Goal: Task Accomplishment & Management: Complete application form

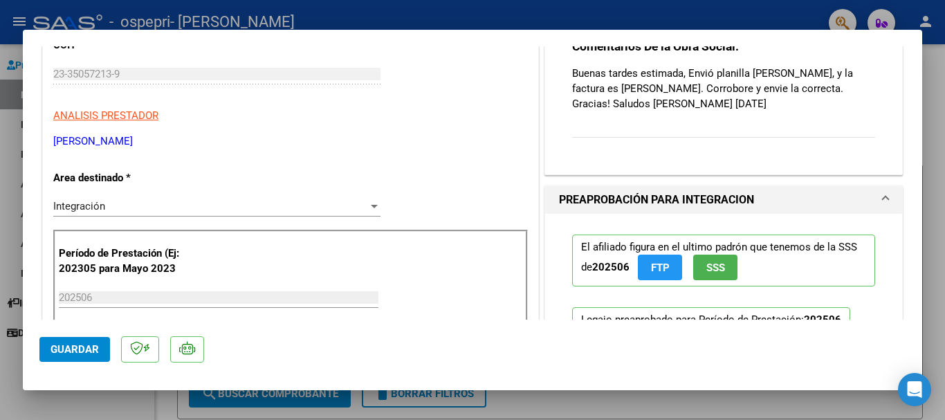
scroll to position [24, 0]
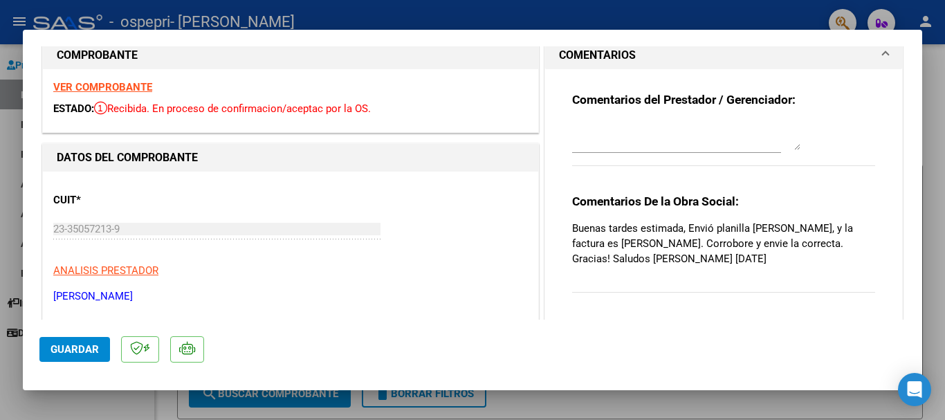
click at [934, 160] on div at bounding box center [472, 210] width 945 height 420
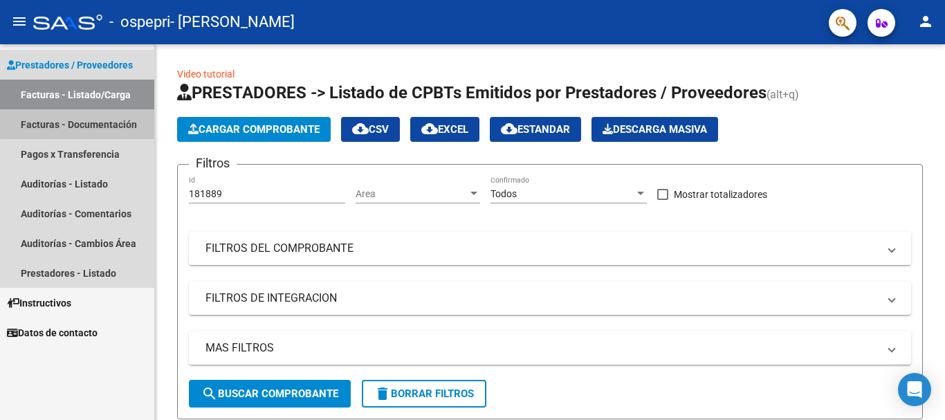
click at [105, 120] on link "Facturas - Documentación" at bounding box center [77, 124] width 154 height 30
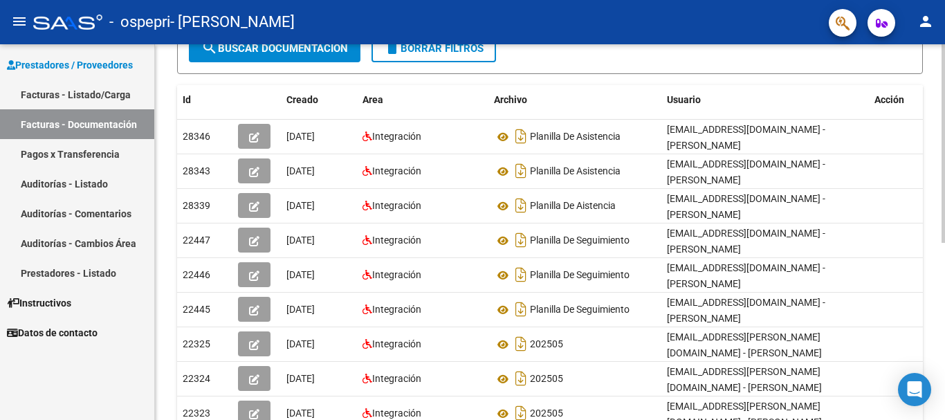
scroll to position [203, 0]
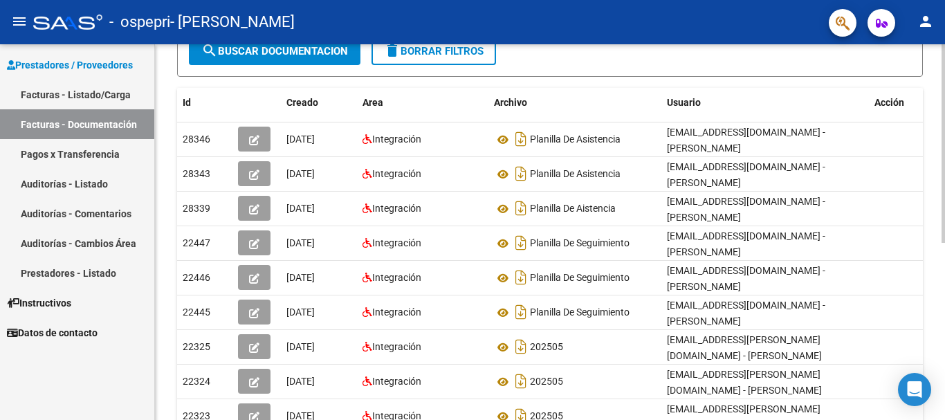
click at [945, 221] on div at bounding box center [943, 251] width 3 height 199
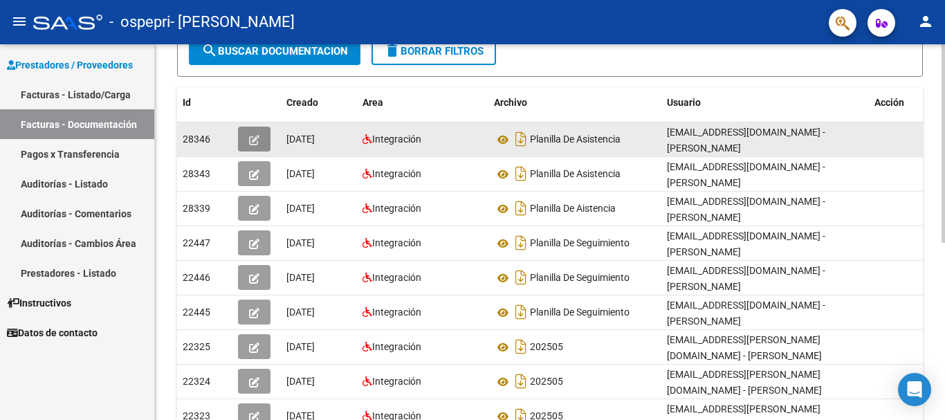
click at [257, 143] on icon "button" at bounding box center [254, 140] width 10 height 10
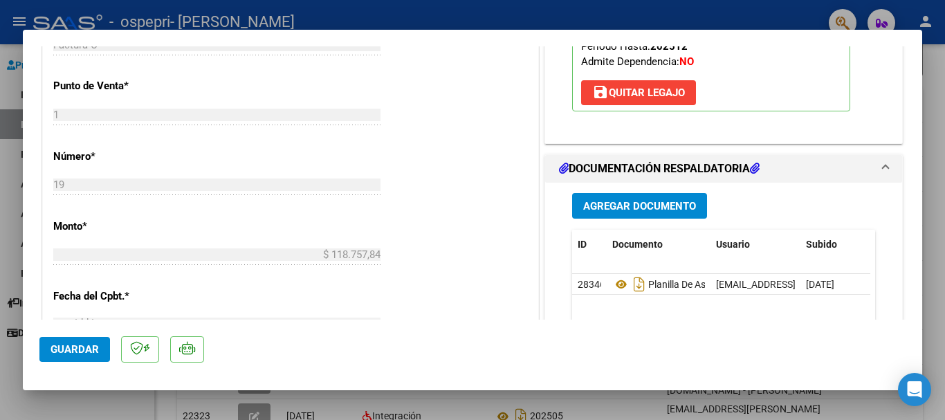
scroll to position [540, 0]
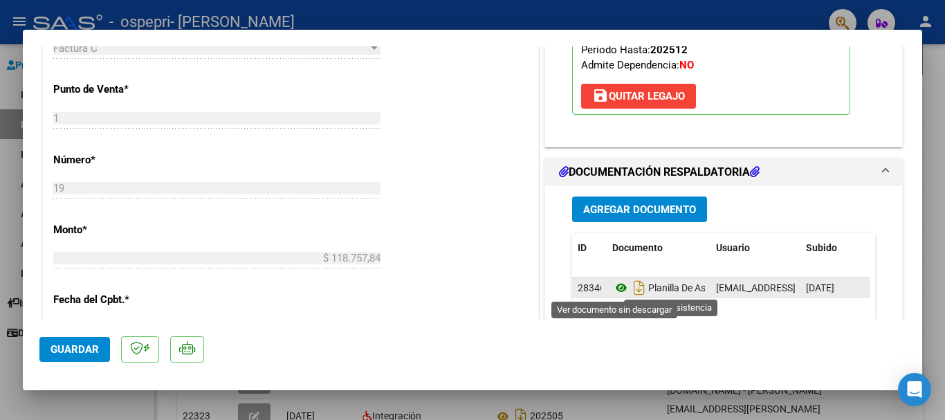
click at [613, 289] on icon at bounding box center [622, 288] width 18 height 17
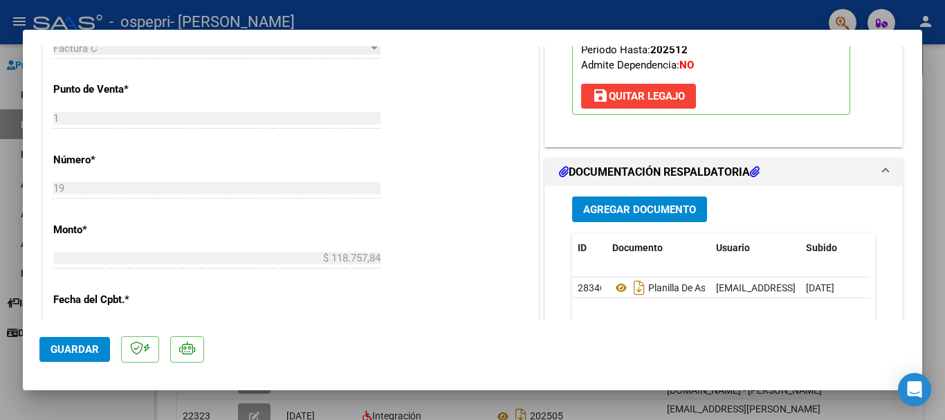
drag, startPoint x: 797, startPoint y: 282, endPoint x: 729, endPoint y: 299, distance: 70.0
click at [729, 299] on datatable-selection "28346 Planilla De Asistencia [EMAIL_ADDRESS][DOMAIN_NAME] - [PERSON_NAME] [DATE]" at bounding box center [721, 295] width 298 height 12
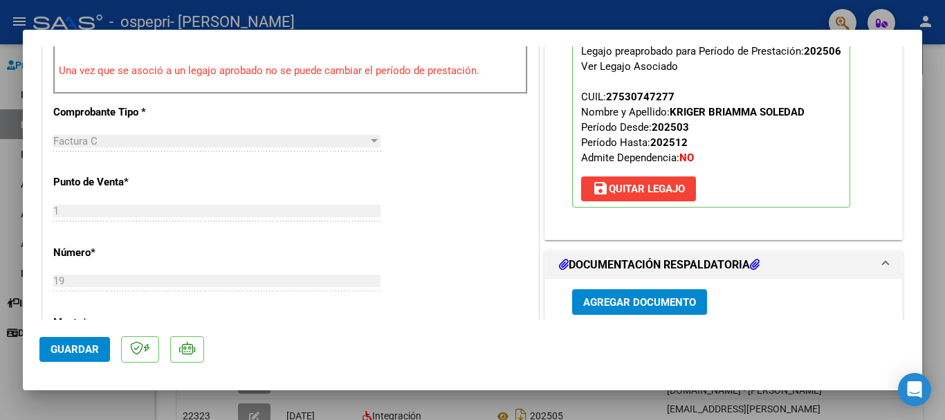
scroll to position [497, 0]
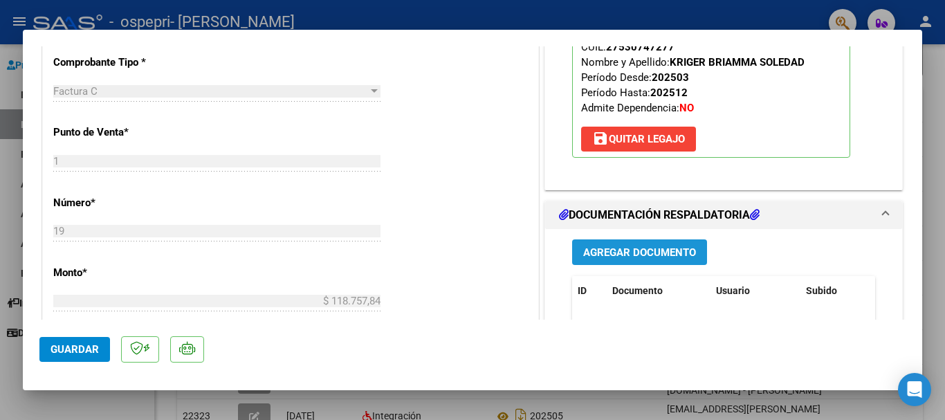
click at [684, 253] on span "Agregar Documento" at bounding box center [639, 252] width 113 height 12
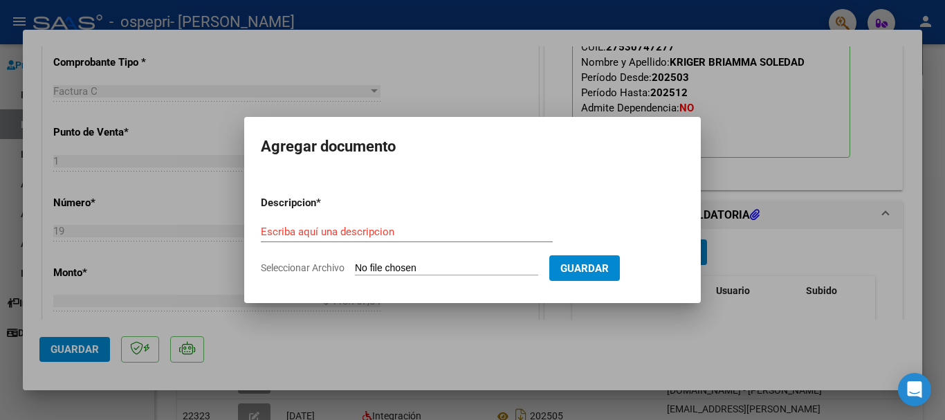
click at [628, 305] on div at bounding box center [472, 210] width 945 height 420
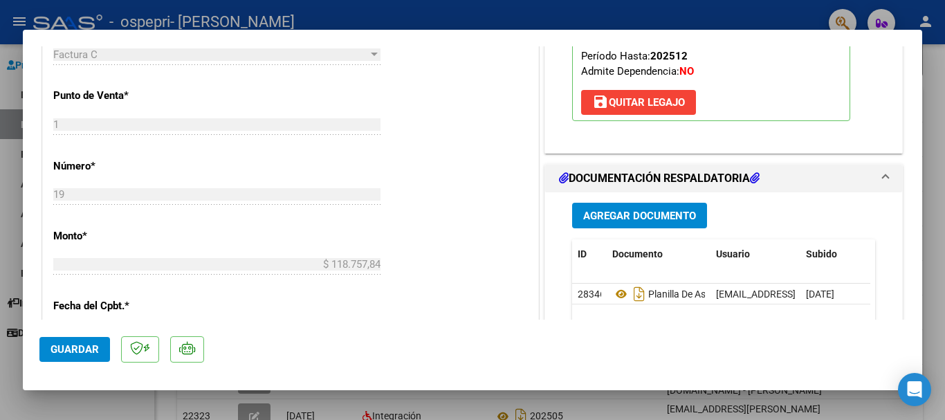
scroll to position [580, 0]
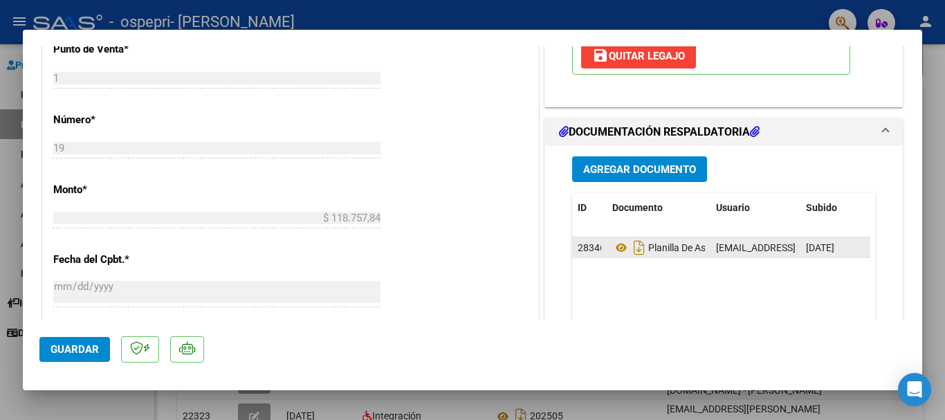
drag, startPoint x: 637, startPoint y: 249, endPoint x: 589, endPoint y: 254, distance: 48.0
click at [589, 254] on div "28346" at bounding box center [590, 248] width 24 height 16
click at [682, 234] on datatable-header "ID Documento Usuario Subido Acción" at bounding box center [721, 215] width 298 height 44
click at [682, 236] on datatable-header "ID Documento Usuario Subido Acción" at bounding box center [721, 215] width 298 height 44
click at [681, 238] on div "Planilla De Asistencia" at bounding box center [659, 248] width 93 height 22
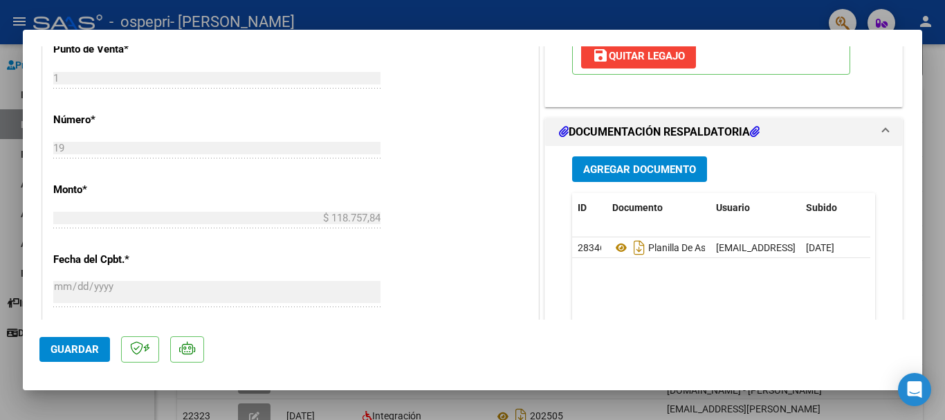
click at [883, 134] on span at bounding box center [886, 132] width 6 height 17
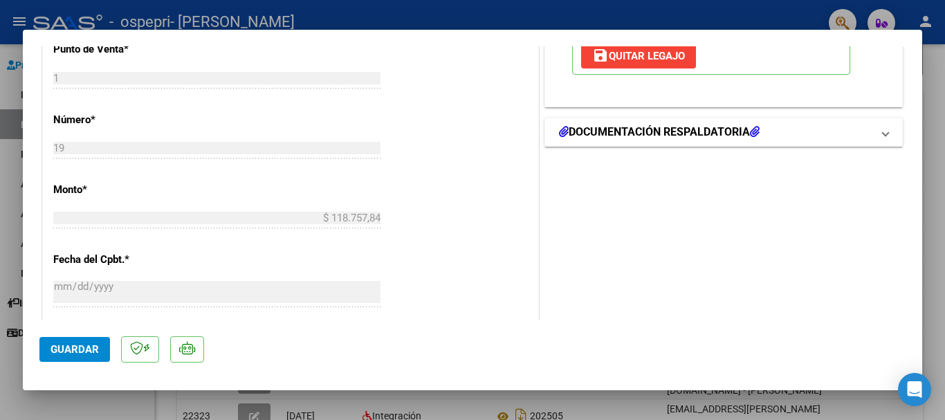
click at [883, 134] on span at bounding box center [886, 132] width 6 height 17
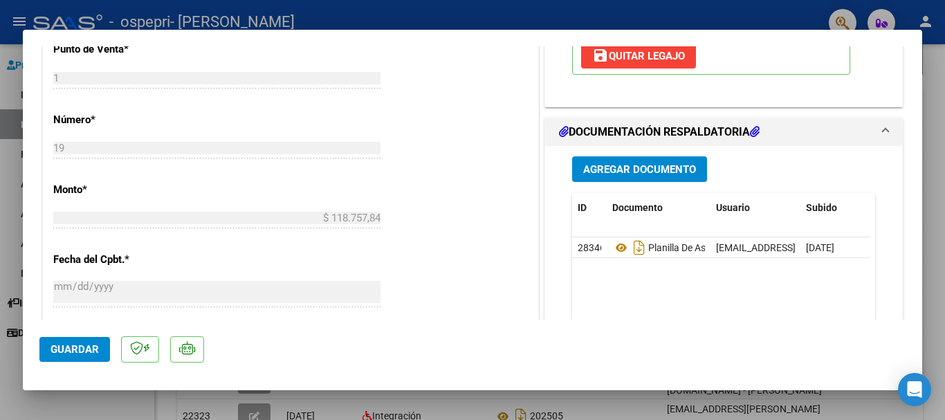
click at [612, 174] on span "Agregar Documento" at bounding box center [639, 169] width 113 height 12
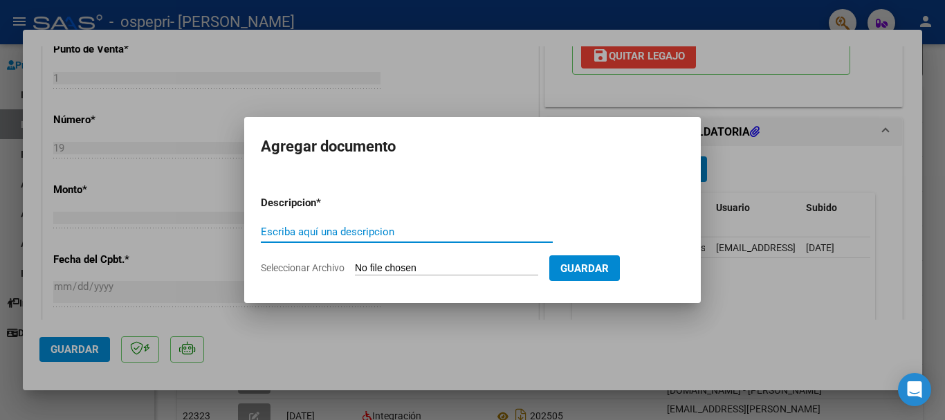
click at [318, 237] on input "Escriba aquí una descripcion" at bounding box center [407, 232] width 292 height 12
type input "Planilla junio"
click at [311, 265] on span "Seleccionar Archivo" at bounding box center [303, 267] width 84 height 11
click at [355, 265] on input "Seleccionar Archivo" at bounding box center [446, 268] width 183 height 13
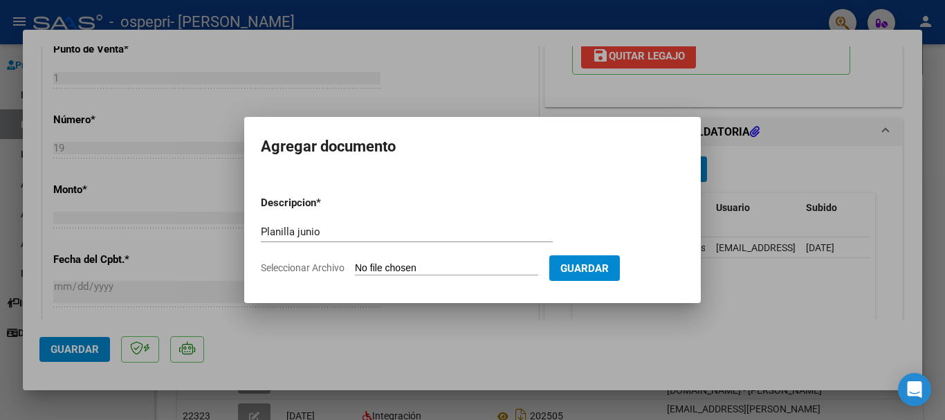
type input "C:\fakepath\Panilla [PERSON_NAME].pdf"
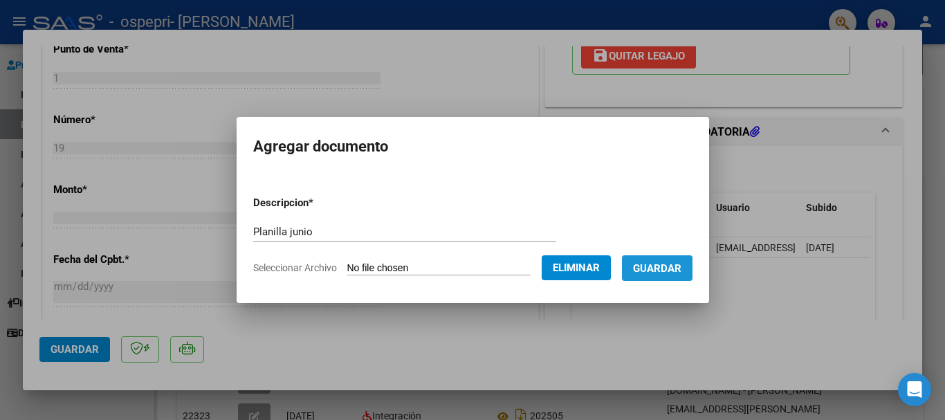
click at [651, 269] on span "Guardar" at bounding box center [657, 268] width 48 height 12
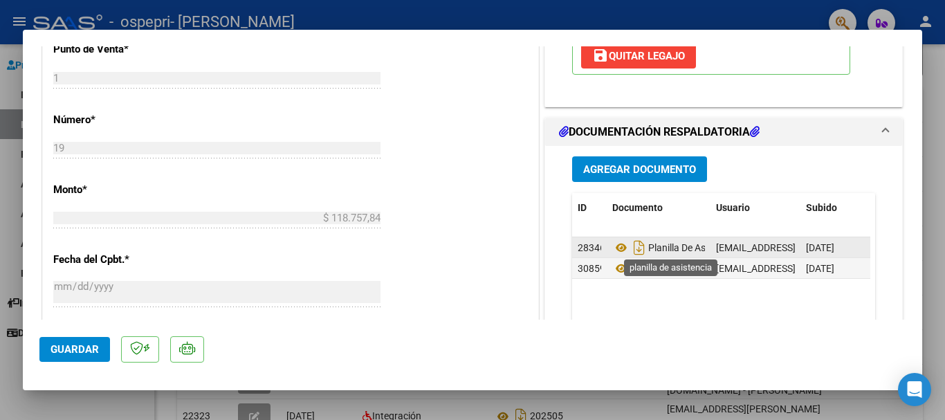
click at [692, 244] on span "Planilla De Asistencia" at bounding box center [676, 247] width 127 height 11
click at [692, 244] on span "Planilla De Asistencia" at bounding box center [642, 247] width 127 height 11
click at [591, 249] on span "28346" at bounding box center [592, 247] width 28 height 11
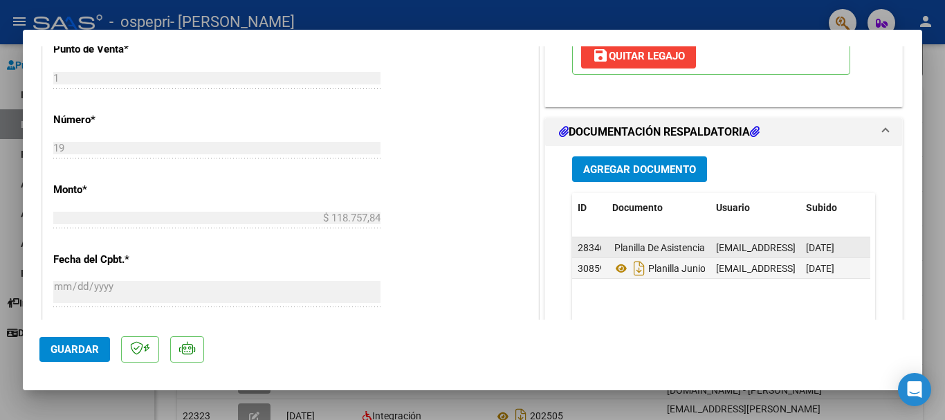
scroll to position [0, 3]
click at [591, 249] on span "28346" at bounding box center [588, 247] width 28 height 11
click at [664, 294] on datatable-body "28346 Planilla De Asistencia [EMAIL_ADDRESS][DOMAIN_NAME] - [PERSON_NAME] [DATE…" at bounding box center [721, 301] width 298 height 129
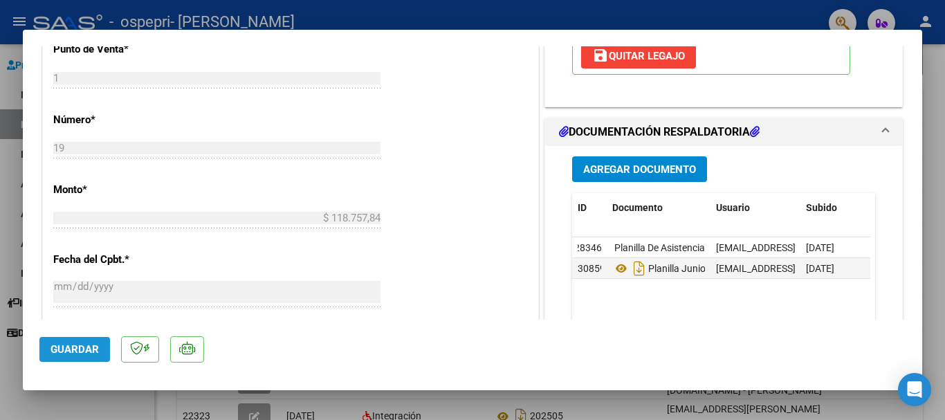
click at [64, 352] on span "Guardar" at bounding box center [75, 349] width 48 height 12
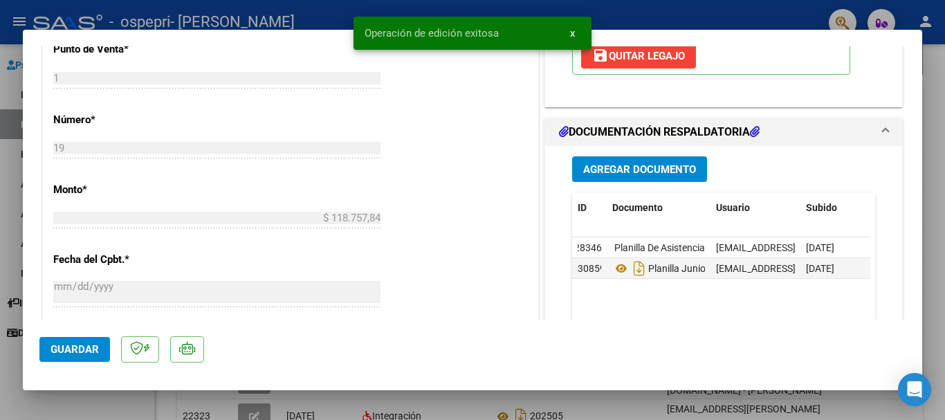
click at [935, 186] on div at bounding box center [472, 210] width 945 height 420
type input "$ 0,00"
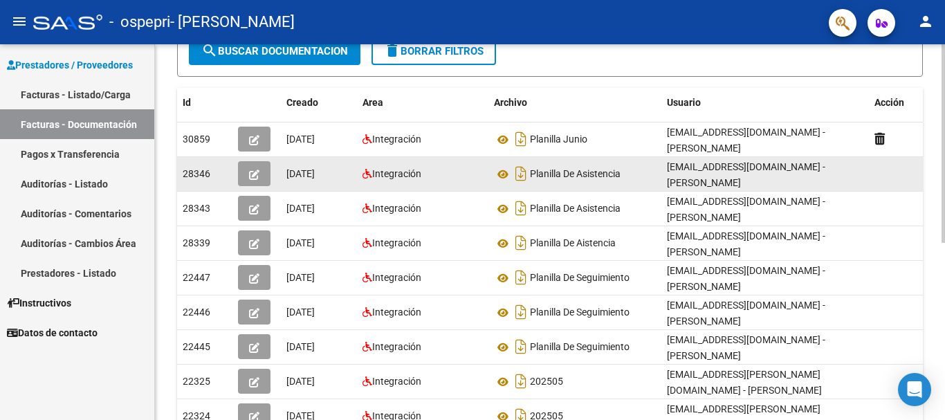
click at [248, 175] on button "button" at bounding box center [254, 173] width 33 height 25
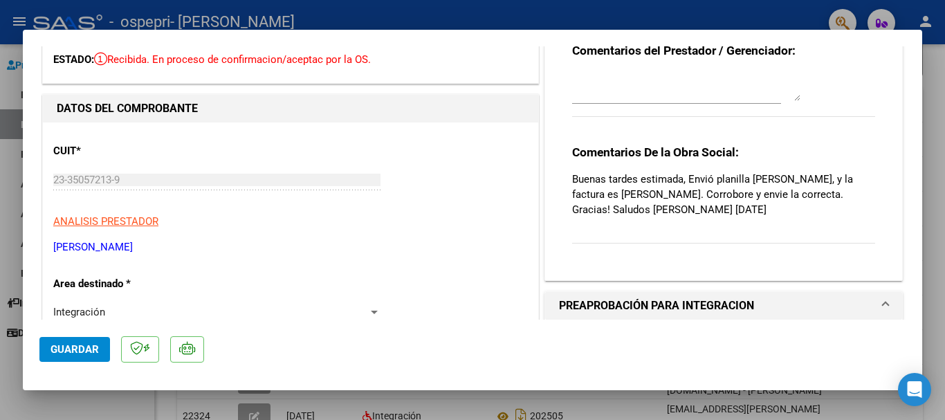
scroll to position [0, 0]
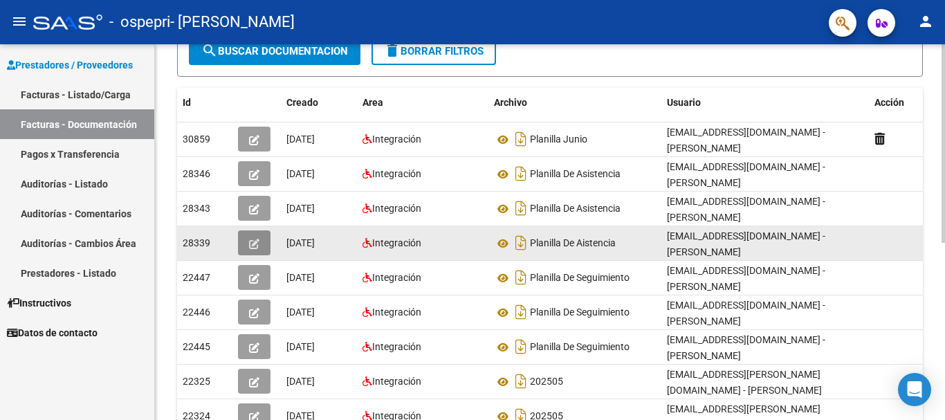
click at [256, 240] on icon "button" at bounding box center [254, 244] width 10 height 10
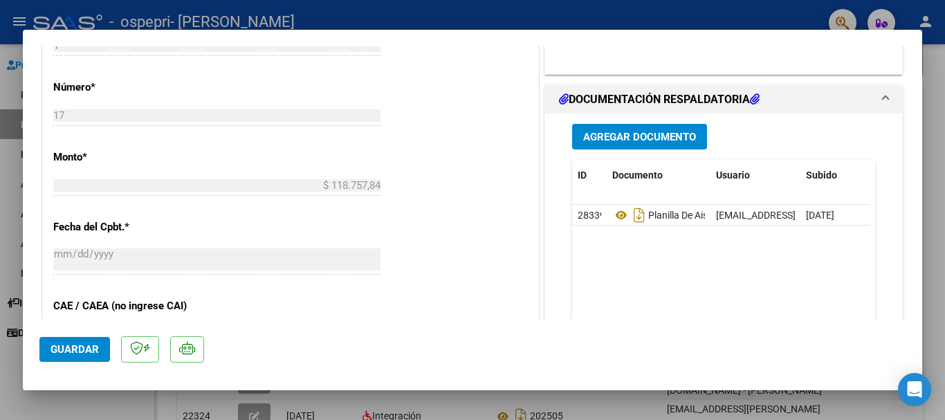
scroll to position [616, 0]
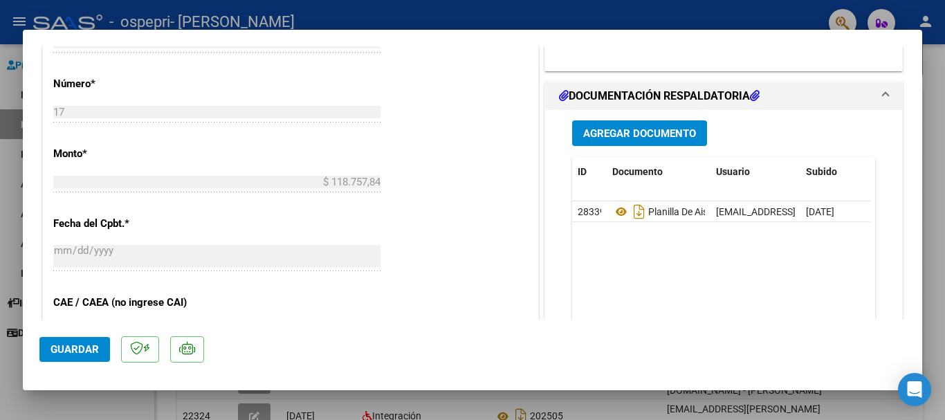
click at [628, 136] on span "Agregar Documento" at bounding box center [639, 133] width 113 height 12
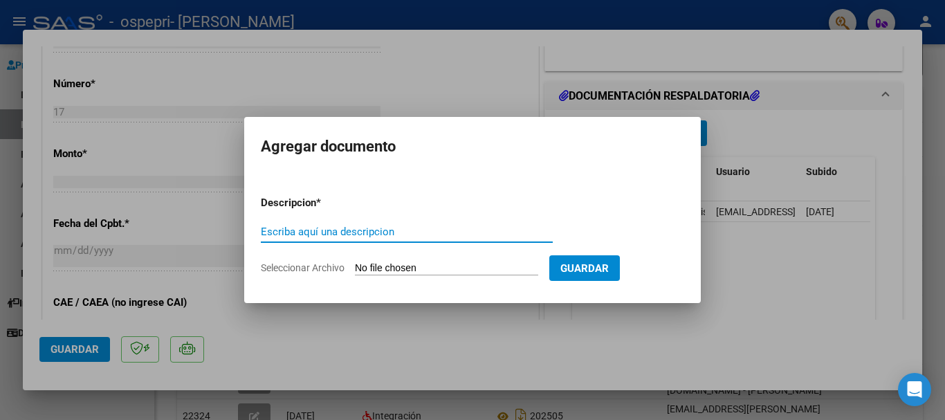
click at [324, 268] on span "Seleccionar Archivo" at bounding box center [303, 267] width 84 height 11
click at [355, 268] on input "Seleccionar Archivo" at bounding box center [446, 268] width 183 height 13
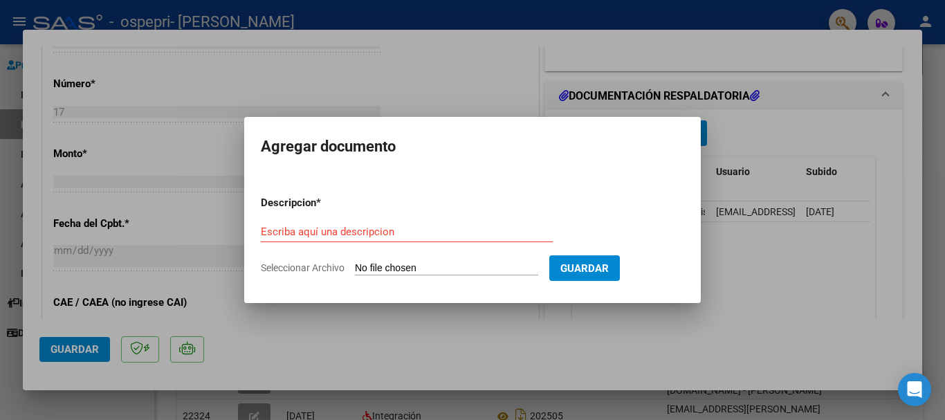
type input "C:\fakepath\Planilla [PERSON_NAME].pdf"
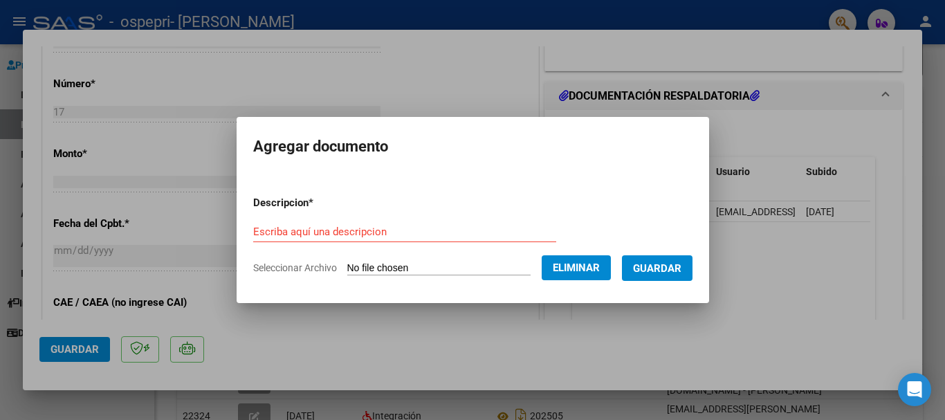
click at [330, 233] on input "Escriba aquí una descripcion" at bounding box center [404, 232] width 303 height 12
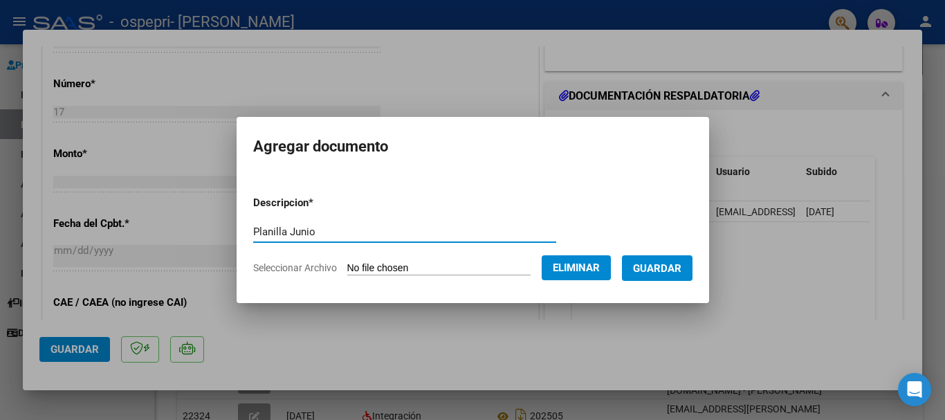
type input "Planilla Junio"
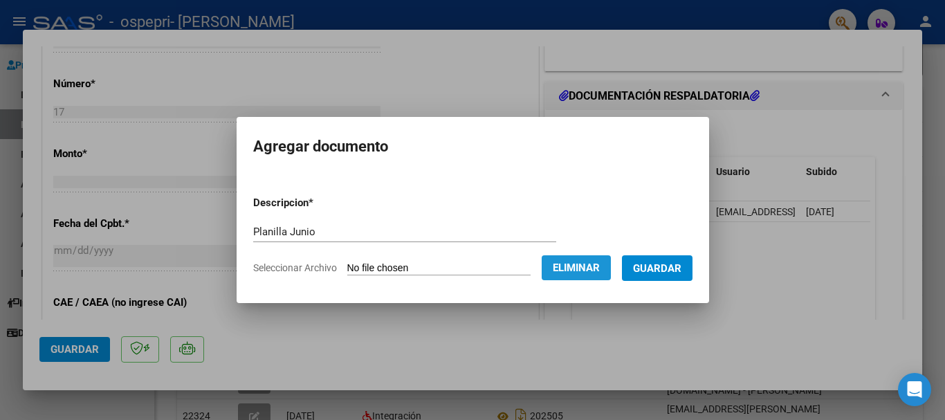
click at [579, 268] on span "Eliminar" at bounding box center [576, 268] width 47 height 12
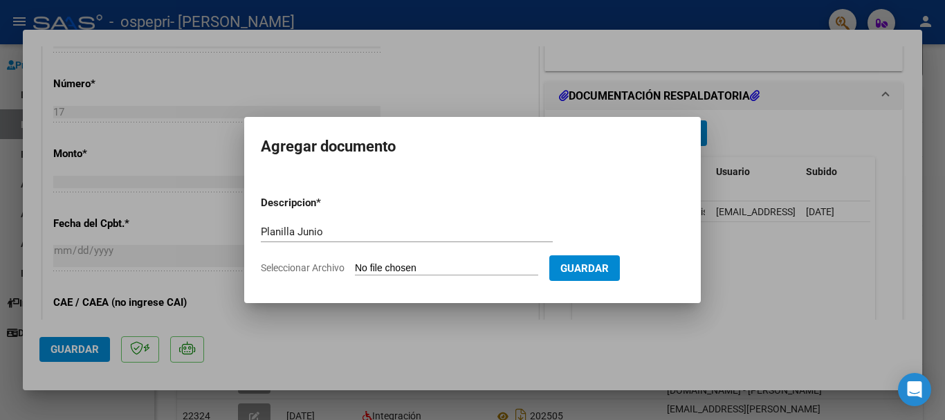
click at [297, 263] on span "Seleccionar Archivo" at bounding box center [303, 267] width 84 height 11
click at [355, 263] on input "Seleccionar Archivo" at bounding box center [446, 268] width 183 height 13
type input "C:\fakepath\Planilla [PERSON_NAME].pdf"
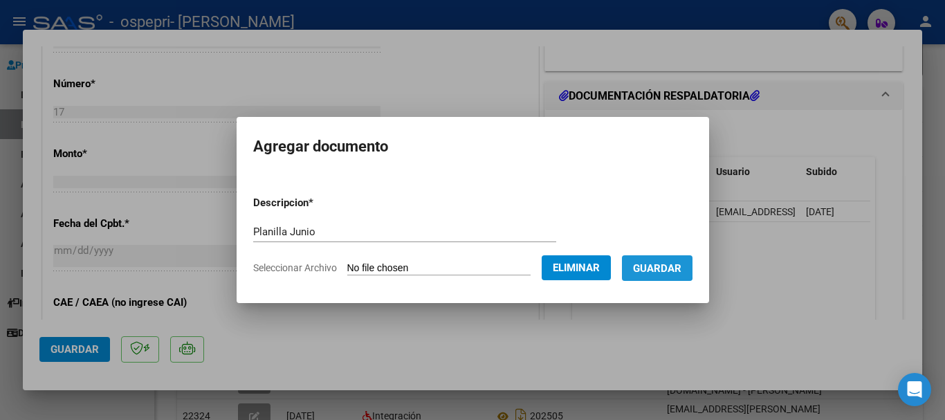
click at [666, 266] on span "Guardar" at bounding box center [657, 268] width 48 height 12
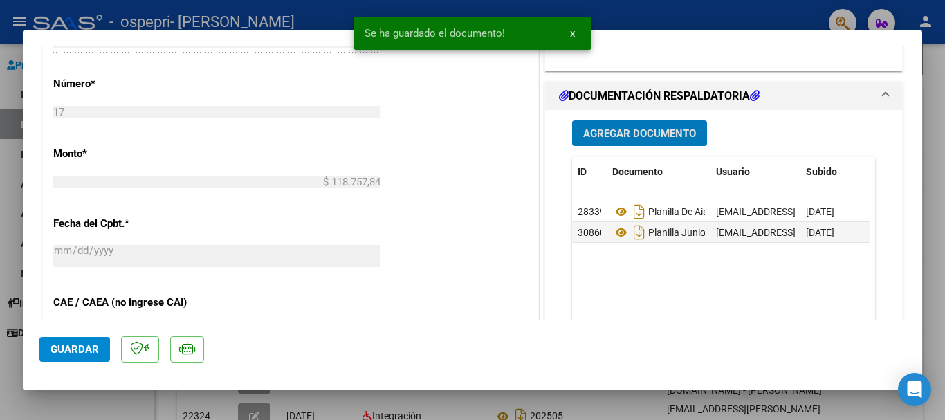
click at [76, 346] on span "Guardar" at bounding box center [75, 349] width 48 height 12
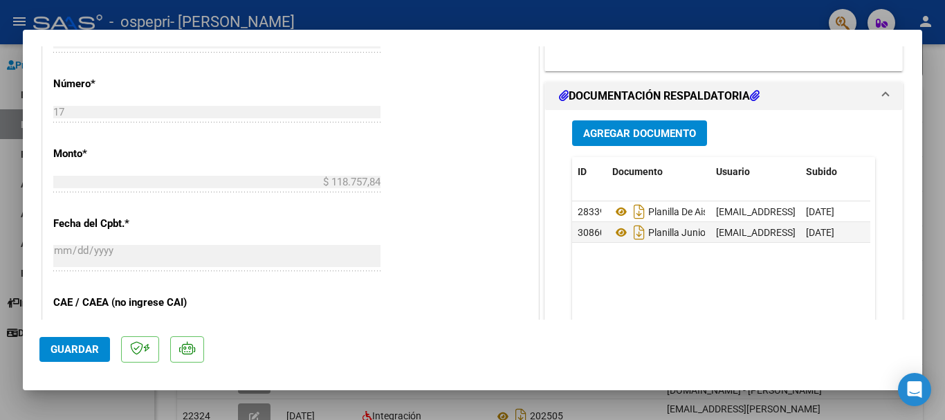
click at [926, 120] on div at bounding box center [472, 210] width 945 height 420
type input "$ 0,00"
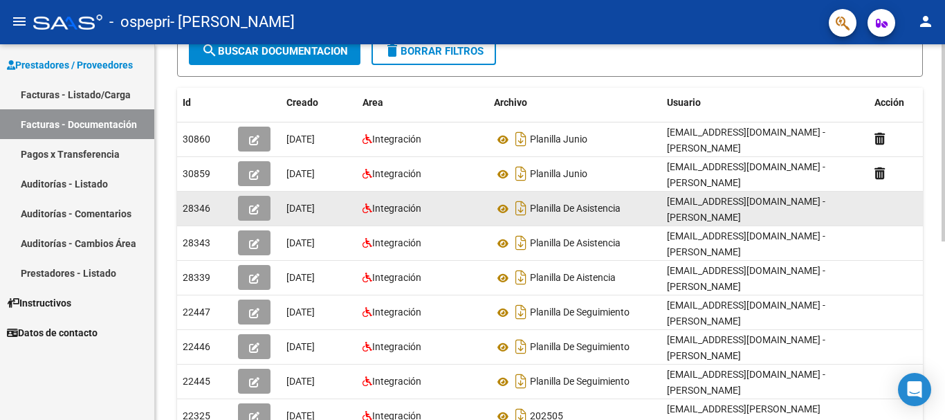
click at [247, 206] on button "button" at bounding box center [254, 208] width 33 height 25
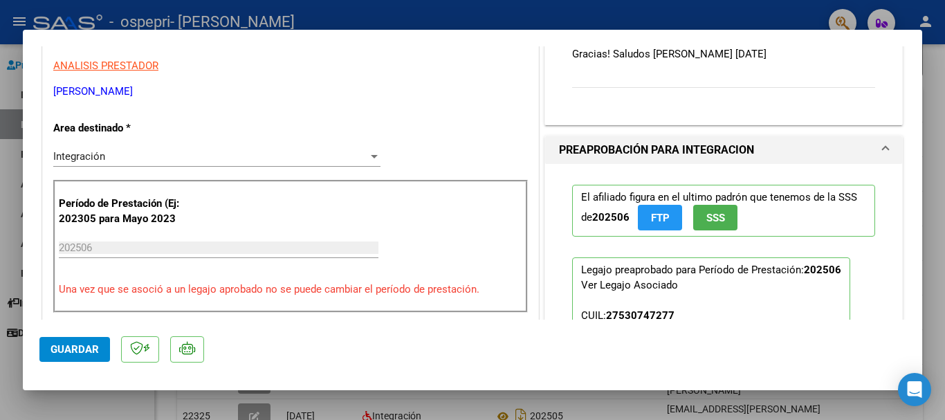
scroll to position [265, 0]
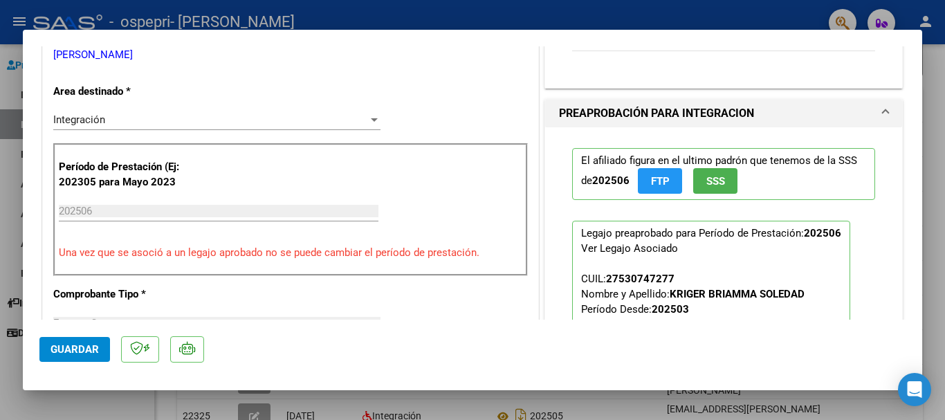
type input "$ 0,00"
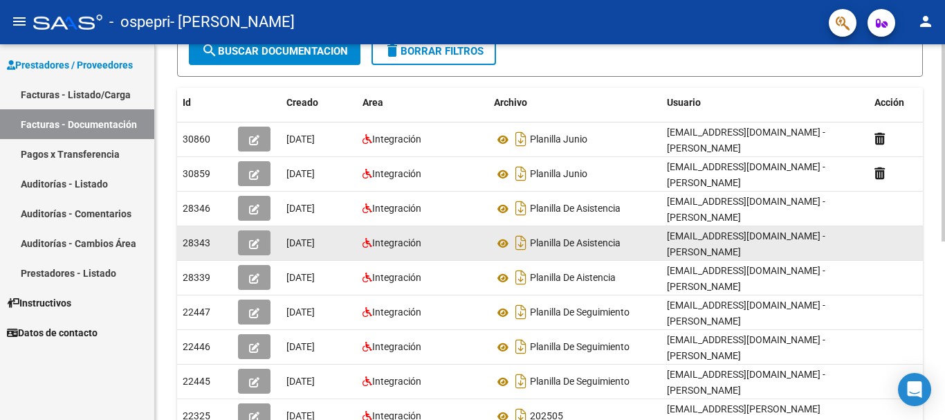
click at [255, 246] on icon "button" at bounding box center [254, 244] width 10 height 10
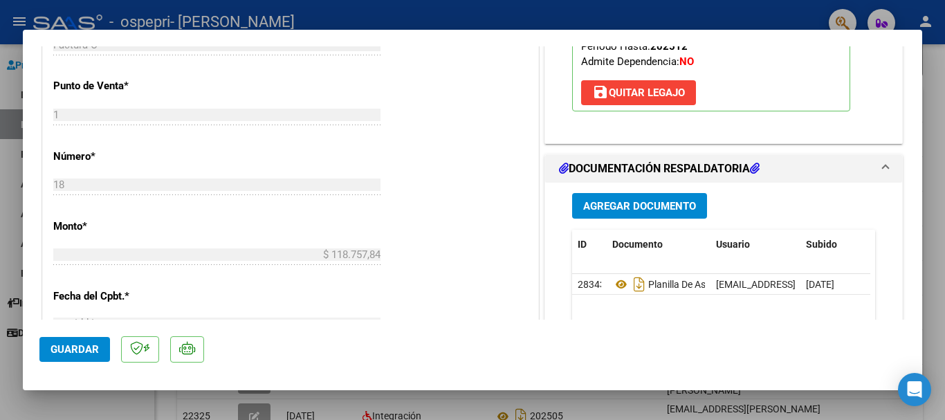
scroll to position [570, 0]
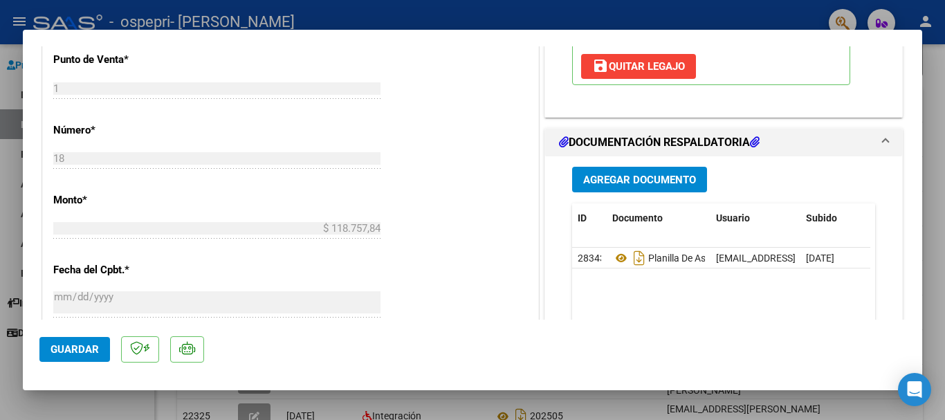
click at [583, 184] on span "Agregar Documento" at bounding box center [639, 180] width 113 height 12
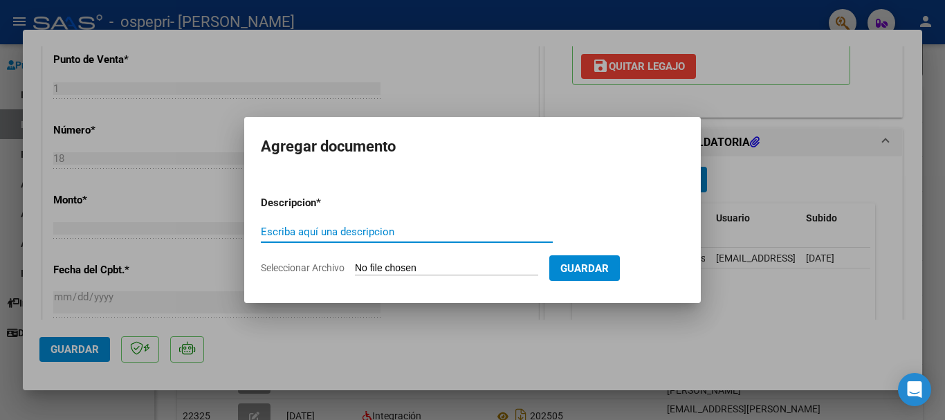
click at [329, 268] on span "Seleccionar Archivo" at bounding box center [303, 267] width 84 height 11
click at [355, 268] on input "Seleccionar Archivo" at bounding box center [446, 268] width 183 height 13
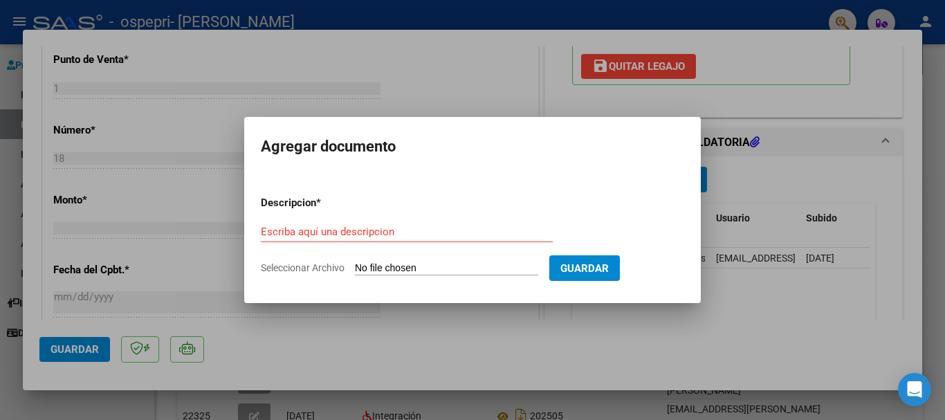
type input "C:\fakepath\Planilla [PERSON_NAME].pdf"
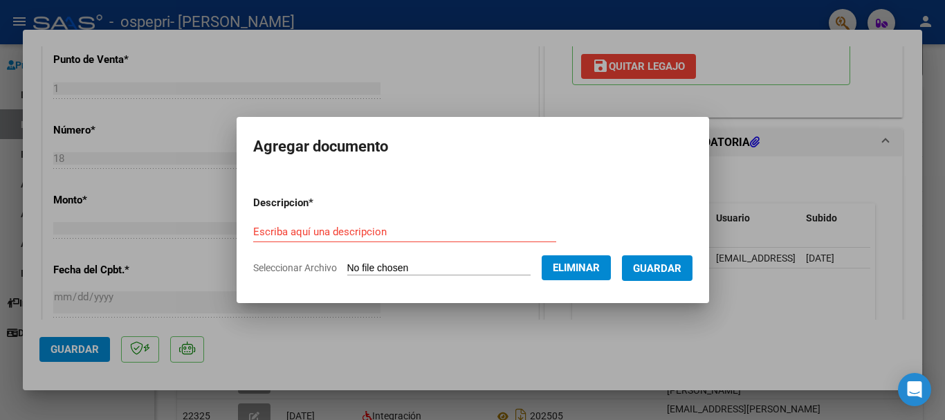
click at [343, 238] on div "Escriba aquí una descripcion" at bounding box center [404, 231] width 303 height 21
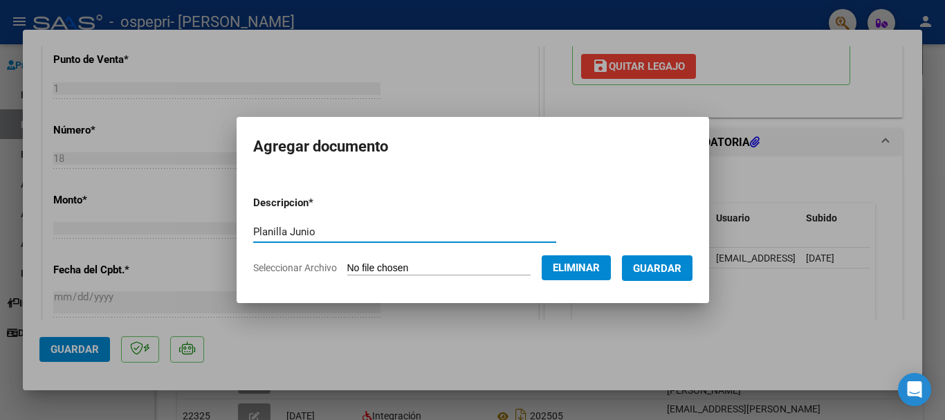
type input "Planilla Junio"
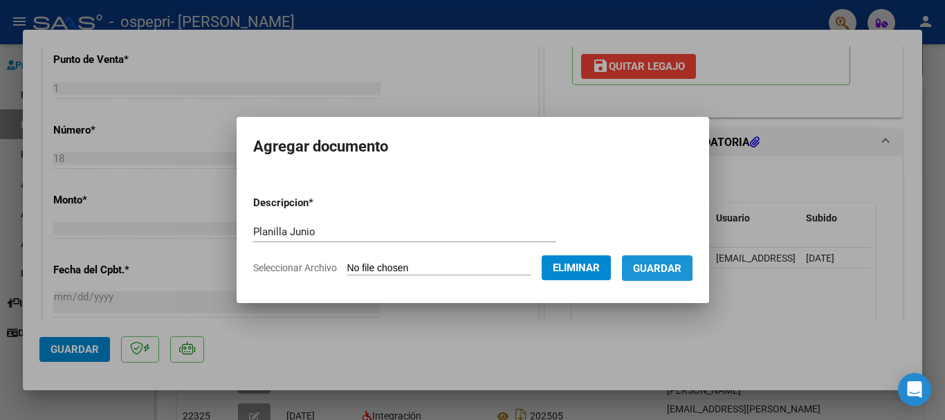
click at [658, 267] on span "Guardar" at bounding box center [657, 268] width 48 height 12
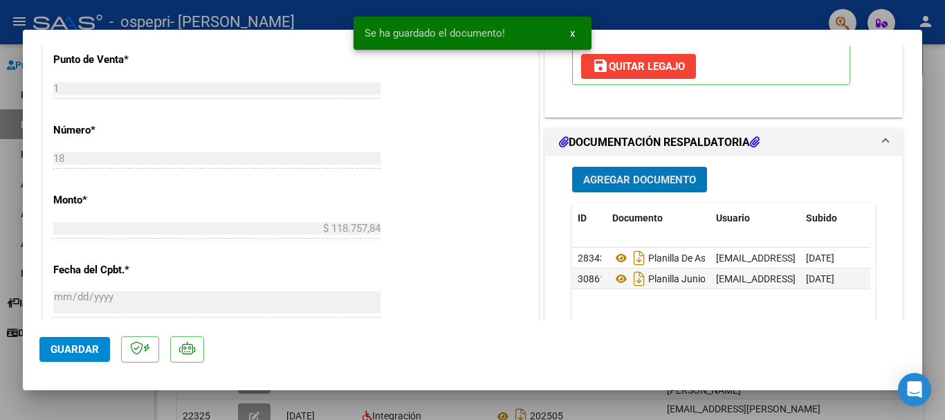
click at [55, 344] on span "Guardar" at bounding box center [75, 349] width 48 height 12
